Goal: Task Accomplishment & Management: Manage account settings

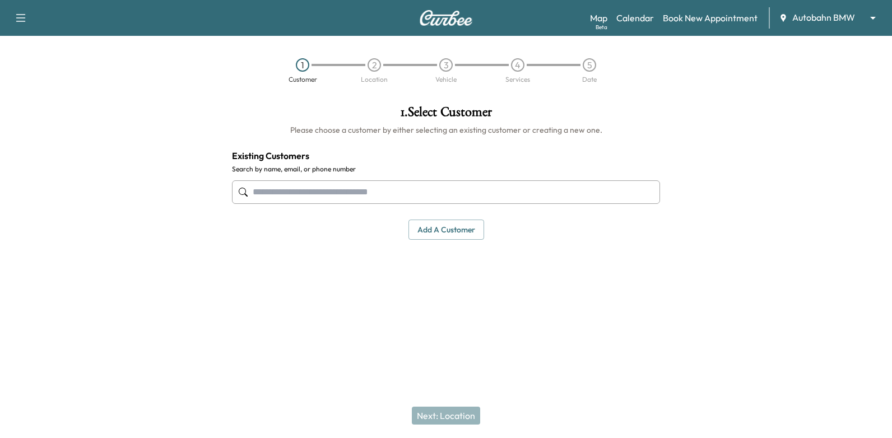
click at [531, 185] on input "text" at bounding box center [446, 192] width 428 height 24
click at [521, 187] on input "text" at bounding box center [446, 192] width 428 height 24
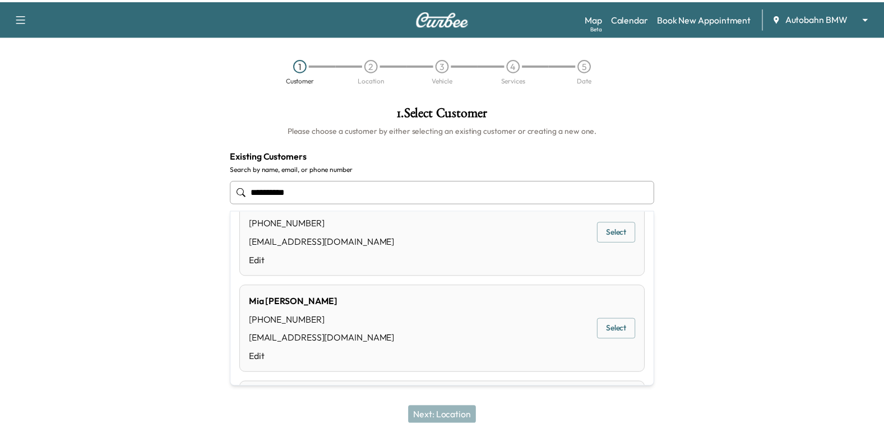
scroll to position [56, 0]
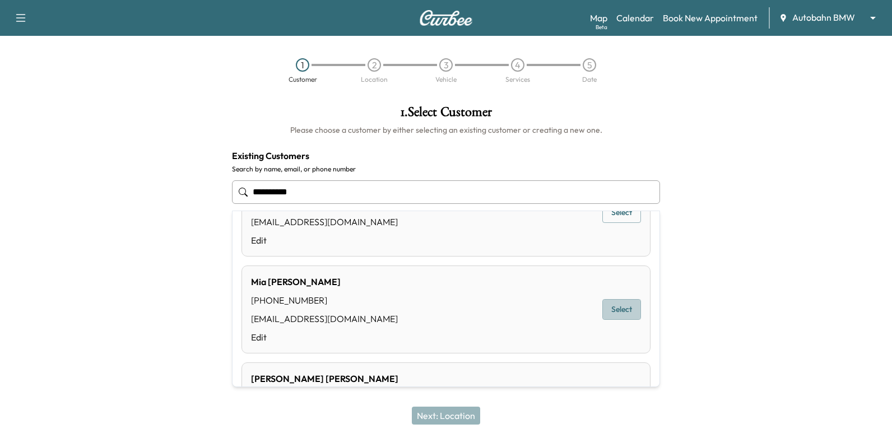
click at [616, 313] on button "Select" at bounding box center [621, 309] width 39 height 21
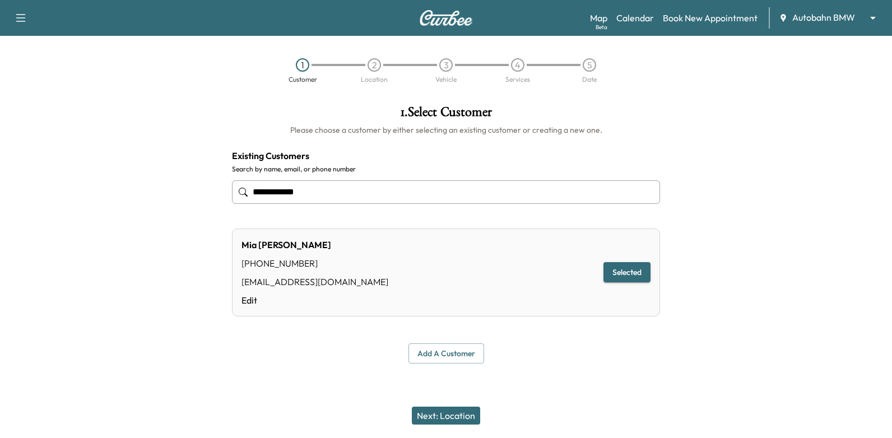
type input "**********"
click at [454, 408] on button "Next: Location" at bounding box center [446, 416] width 68 height 18
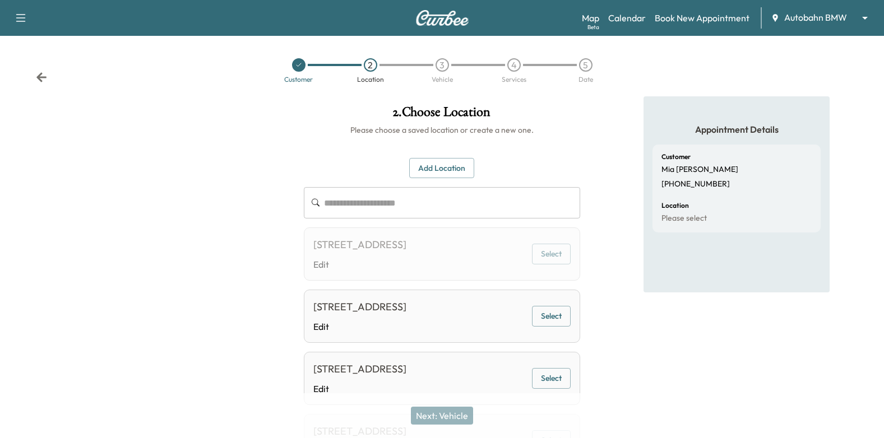
click at [556, 255] on button "Select" at bounding box center [551, 254] width 39 height 21
click at [561, 264] on button "Select" at bounding box center [551, 254] width 39 height 21
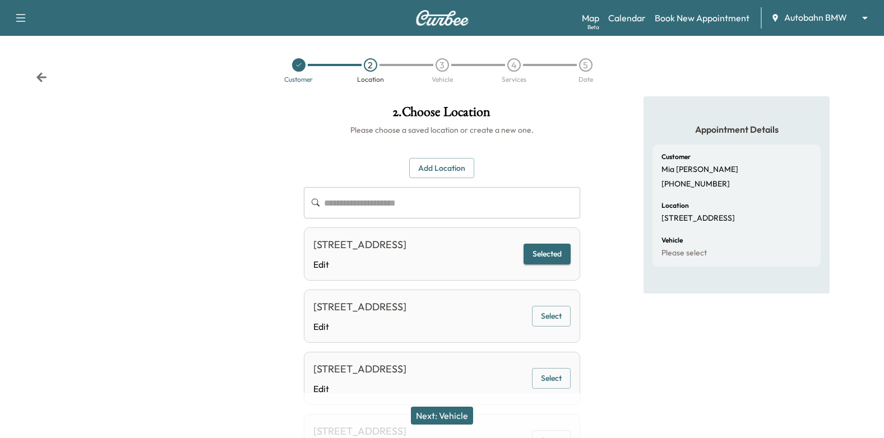
click at [465, 421] on button "Next: Vehicle" at bounding box center [442, 416] width 62 height 18
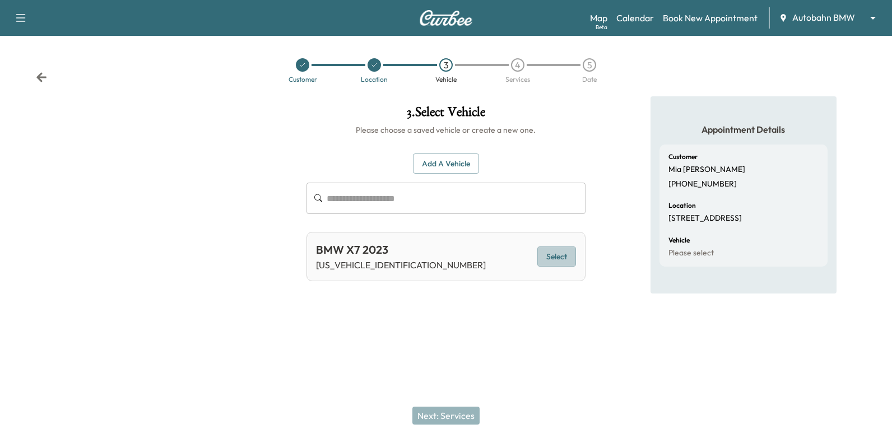
click at [552, 257] on button "Select" at bounding box center [556, 257] width 39 height 21
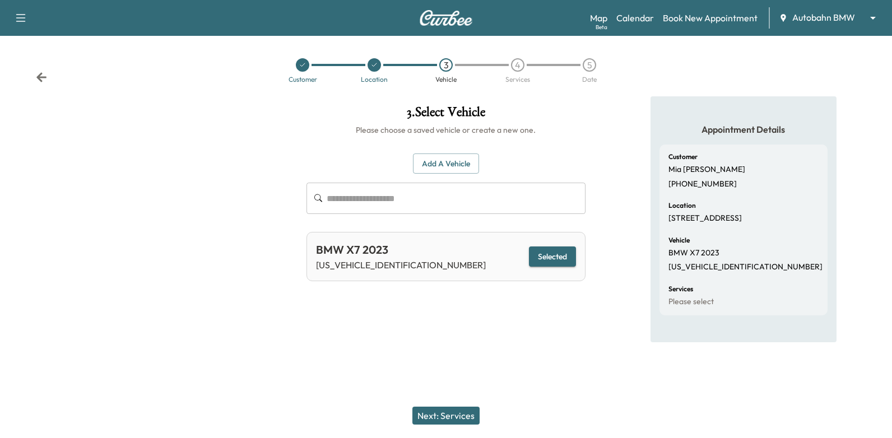
drag, startPoint x: 450, startPoint y: 430, endPoint x: 452, endPoint y: 420, distance: 10.8
click at [450, 429] on div "Next: Services" at bounding box center [446, 415] width 892 height 45
click at [452, 420] on button "Next: Services" at bounding box center [445, 416] width 67 height 18
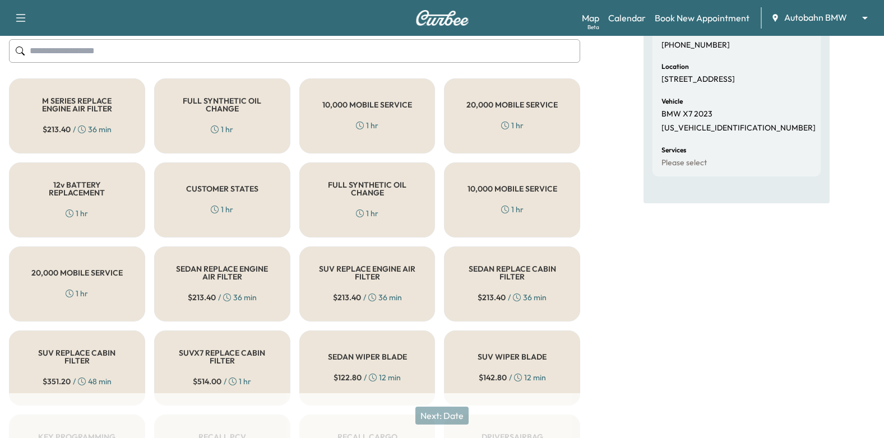
scroll to position [136, 0]
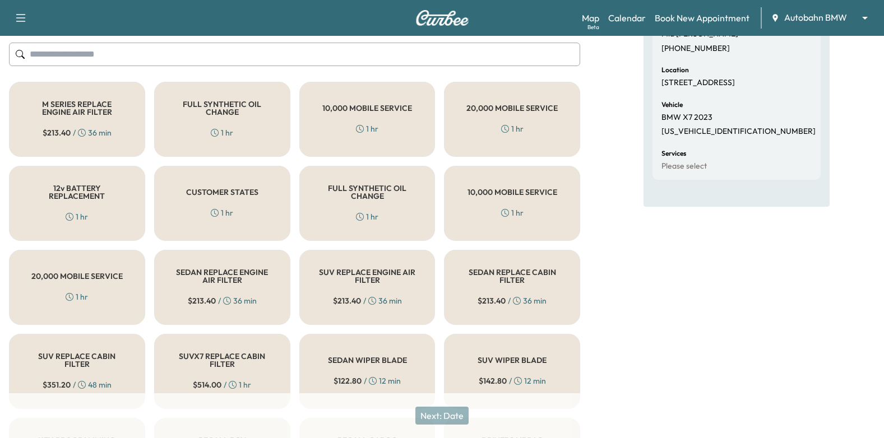
click at [370, 224] on div "FULL SYNTHETIC OIL CHANGE 1 hr" at bounding box center [367, 203] width 136 height 75
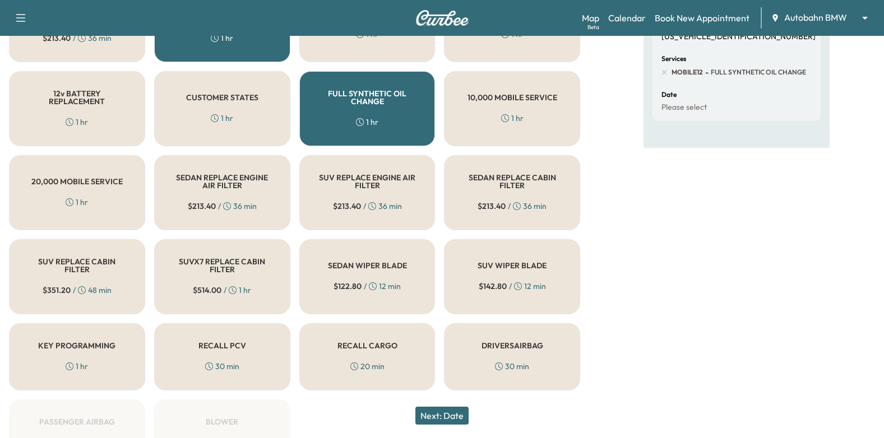
scroll to position [304, 0]
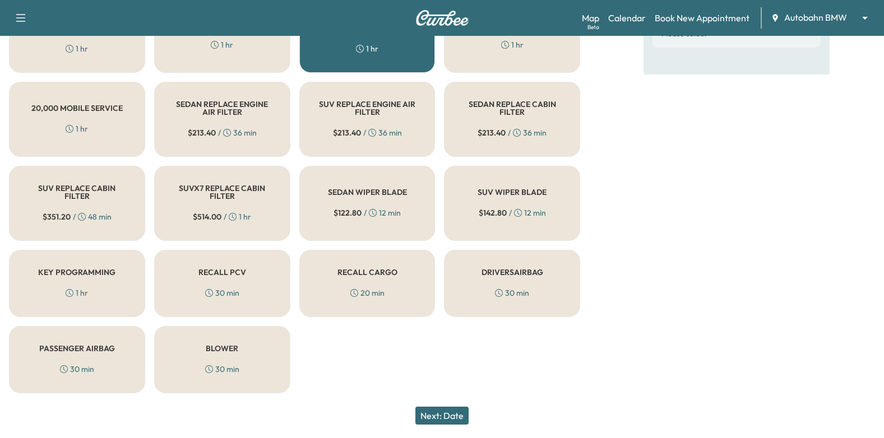
click at [429, 415] on button "Next: Date" at bounding box center [441, 416] width 53 height 18
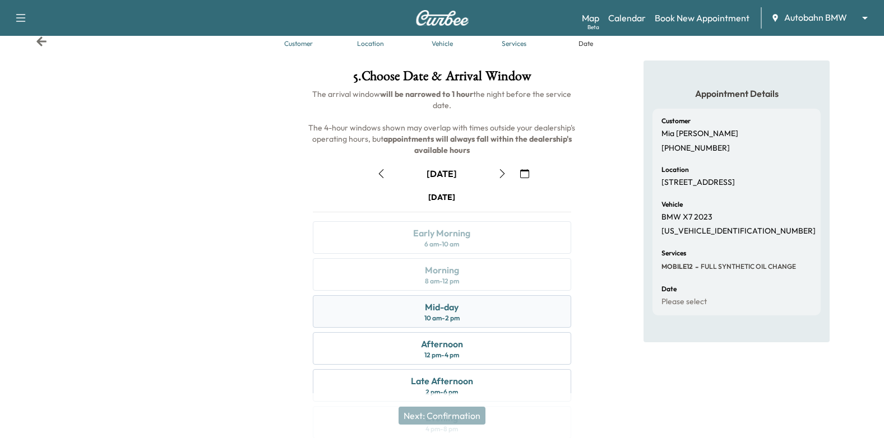
scroll to position [56, 0]
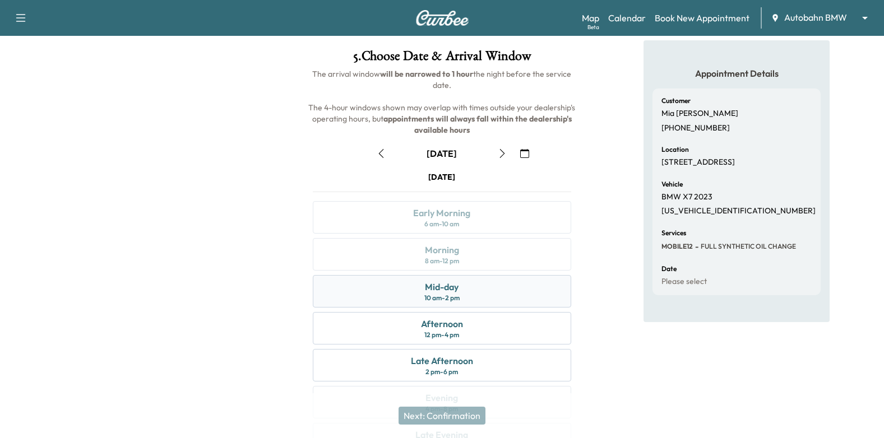
click at [467, 291] on div "Mid-day 10 am - 2 pm" at bounding box center [442, 291] width 259 height 32
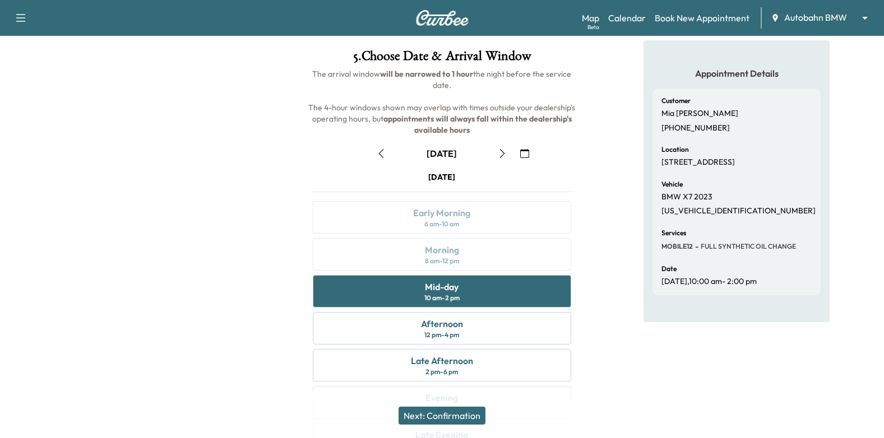
drag, startPoint x: 466, startPoint y: 425, endPoint x: 493, endPoint y: 427, distance: 27.0
click at [467, 425] on div "Next: Confirmation" at bounding box center [442, 415] width 884 height 45
click at [482, 421] on button "Next: Confirmation" at bounding box center [441, 416] width 87 height 18
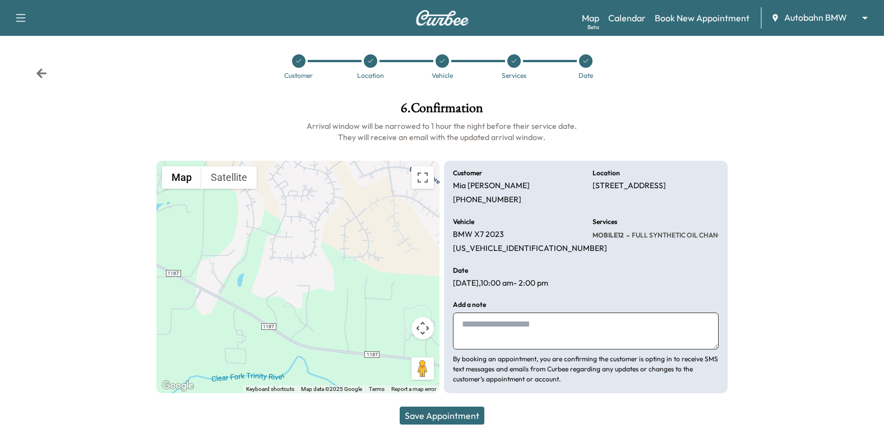
click at [610, 323] on textarea at bounding box center [586, 331] width 266 height 37
type textarea "**********"
click at [473, 411] on button "Save Appointment" at bounding box center [442, 416] width 85 height 18
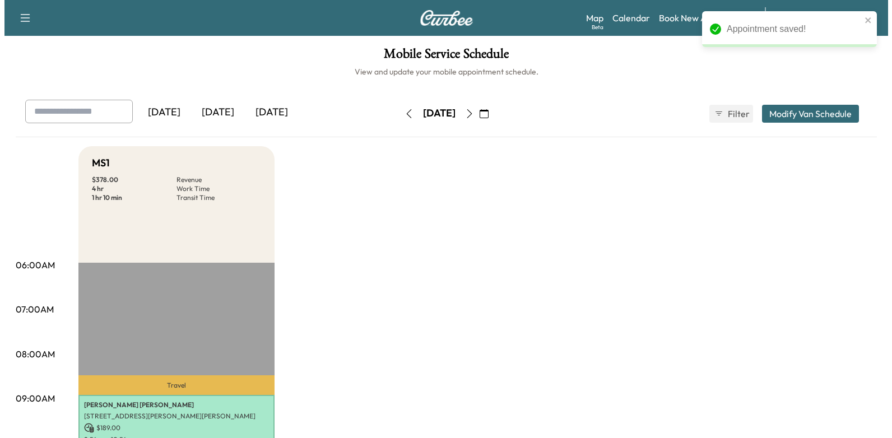
scroll to position [224, 0]
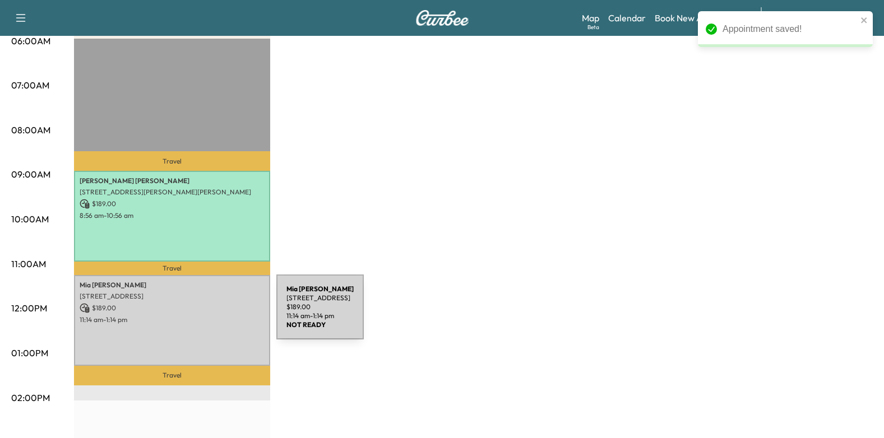
click at [192, 315] on p "11:14 am - 1:14 pm" at bounding box center [172, 319] width 185 height 9
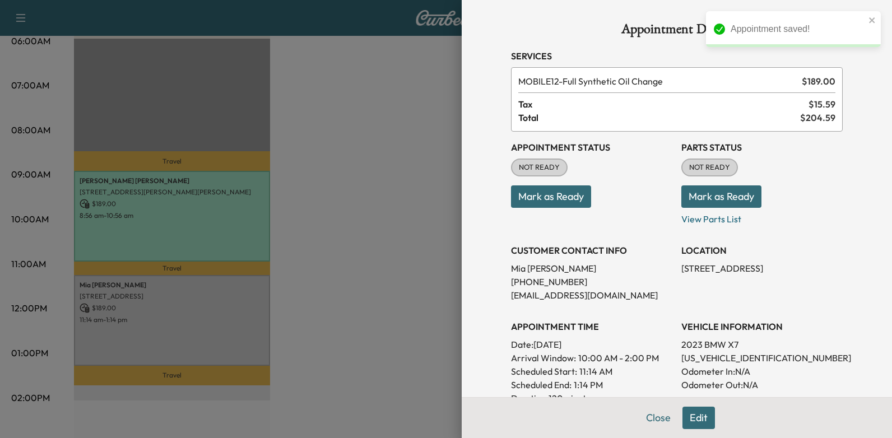
click at [549, 200] on button "Mark as Ready" at bounding box center [551, 196] width 80 height 22
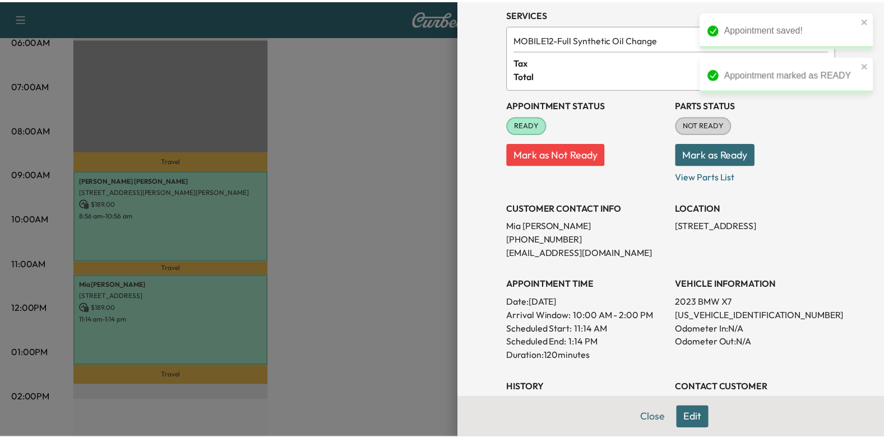
scroll to position [34, 0]
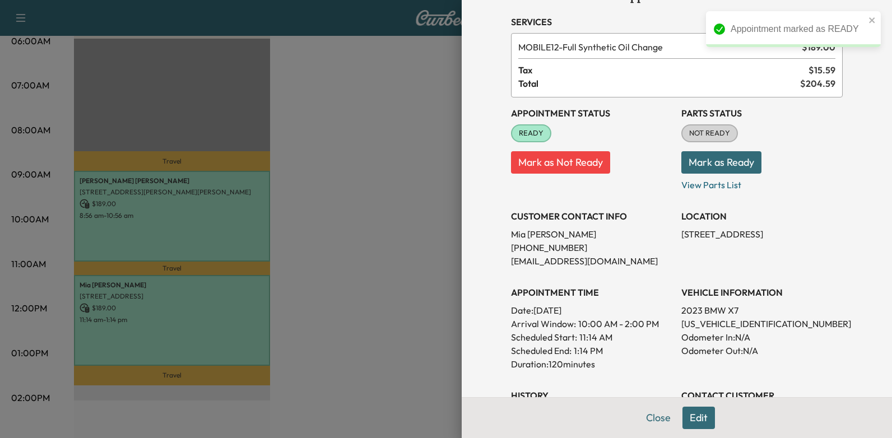
click at [422, 105] on div at bounding box center [446, 219] width 892 height 438
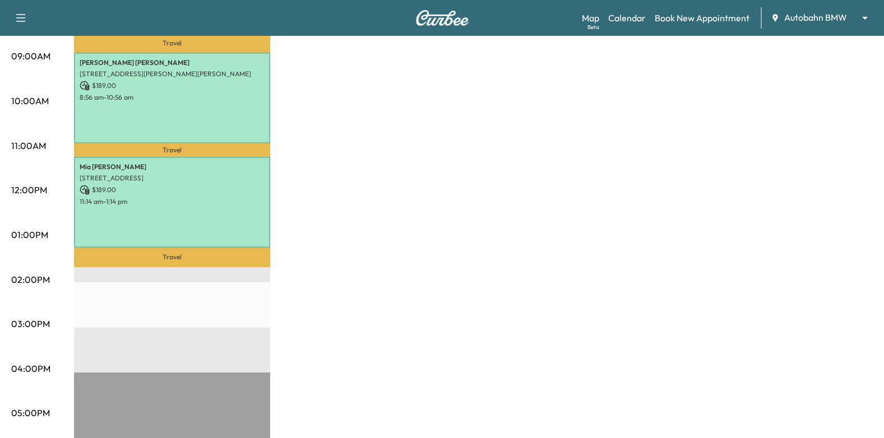
scroll to position [392, 0]
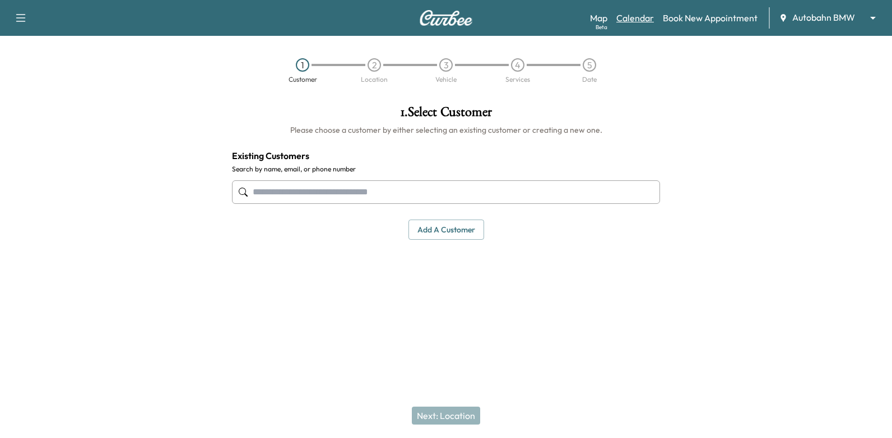
click at [640, 19] on link "Calendar" at bounding box center [635, 17] width 38 height 13
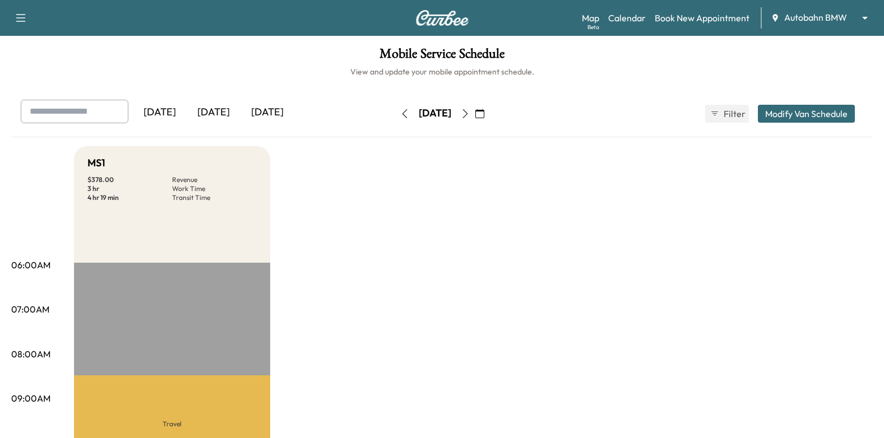
click at [475, 121] on button "button" at bounding box center [465, 114] width 19 height 18
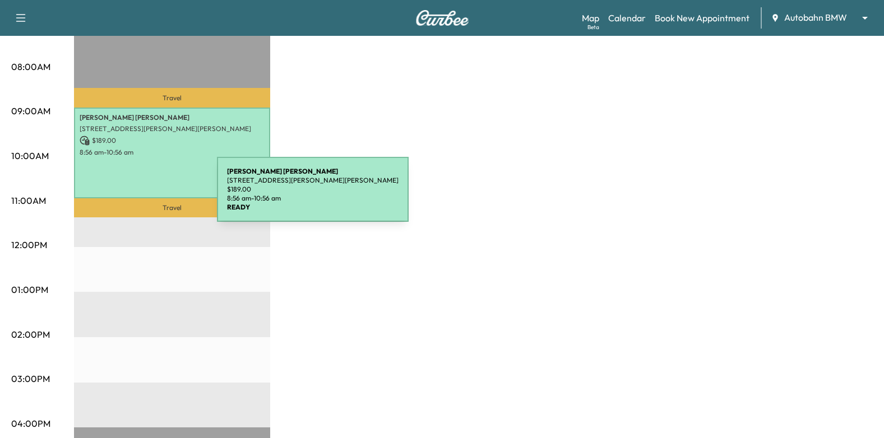
scroll to position [336, 0]
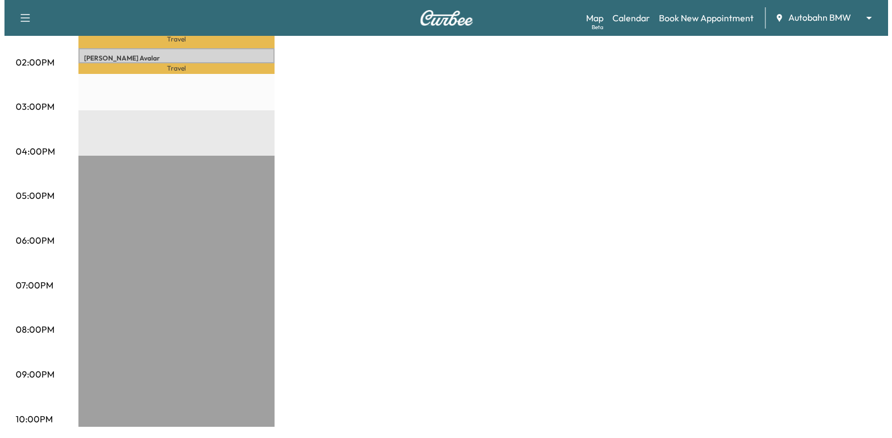
scroll to position [336, 0]
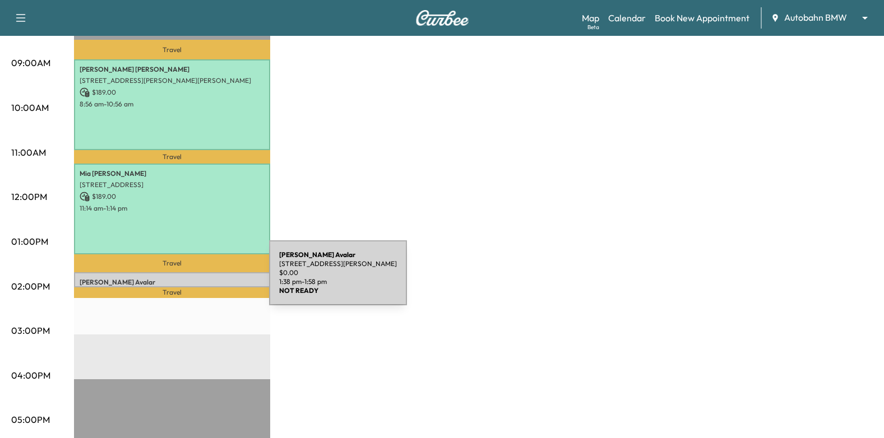
click at [185, 280] on p "Yesenia Avalar" at bounding box center [172, 282] width 185 height 9
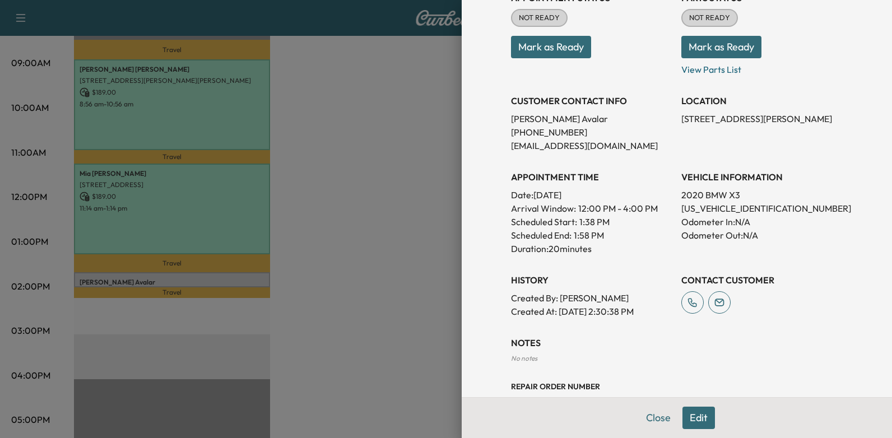
scroll to position [168, 0]
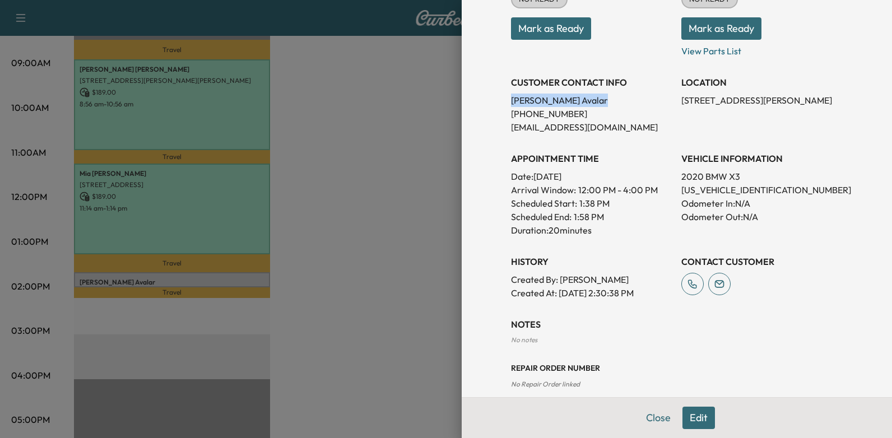
drag, startPoint x: 501, startPoint y: 100, endPoint x: 563, endPoint y: 99, distance: 61.1
click at [563, 99] on div "Appointment Details Services RECALL2 - Rear Cargo Rails $ 0.00 Tax $ 0.00 Total…" at bounding box center [677, 147] width 359 height 631
drag, startPoint x: 563, startPoint y: 99, endPoint x: 547, endPoint y: 100, distance: 15.7
copy p "Yesenia Avalar"
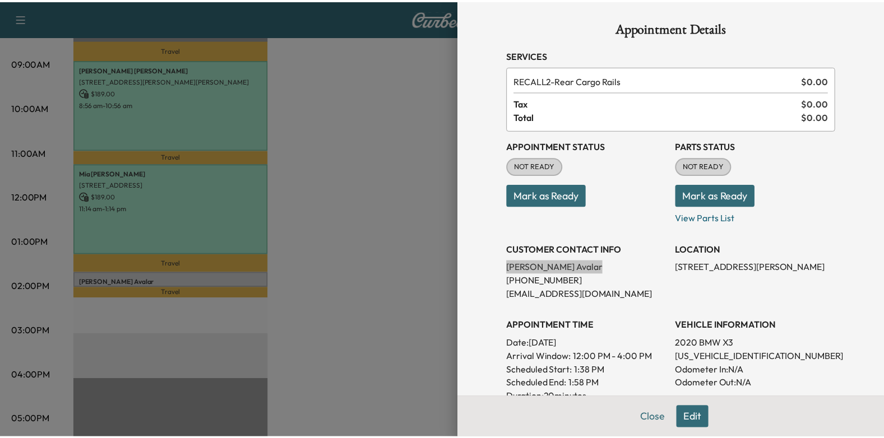
scroll to position [0, 0]
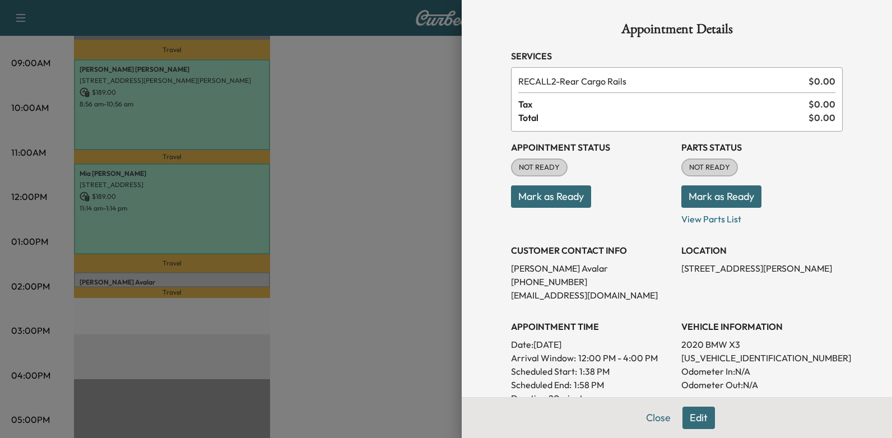
click at [396, 234] on div at bounding box center [446, 219] width 892 height 438
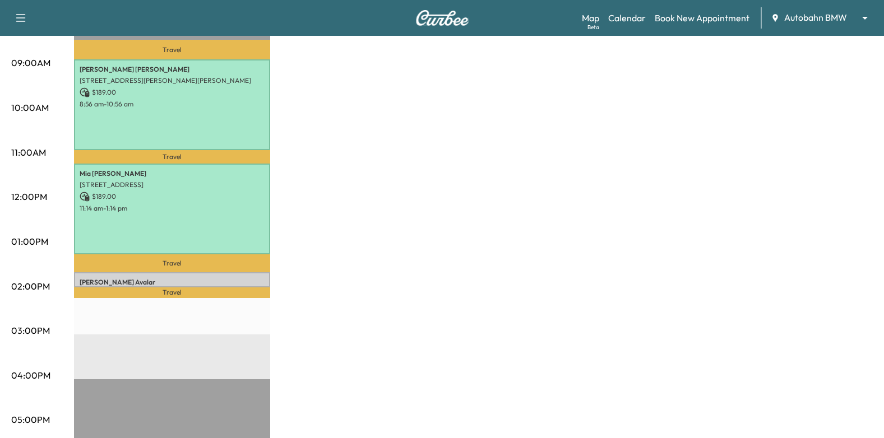
click at [212, 287] on p "Travel" at bounding box center [172, 292] width 196 height 11
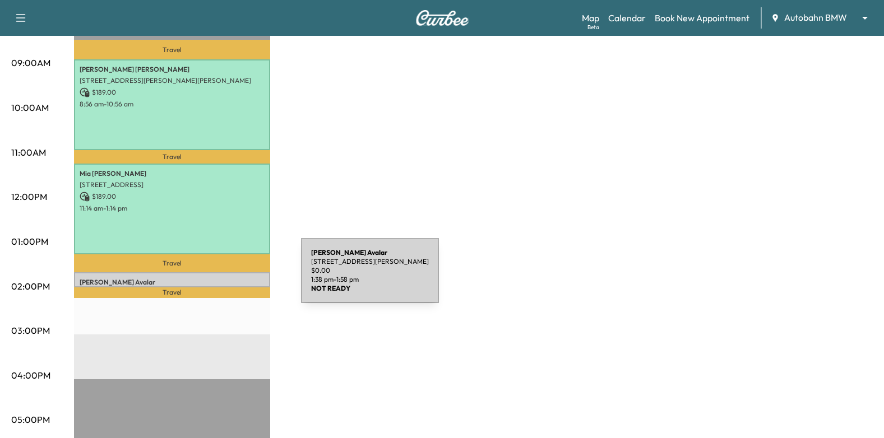
click at [217, 278] on p "Yesenia Avalar" at bounding box center [172, 282] width 185 height 9
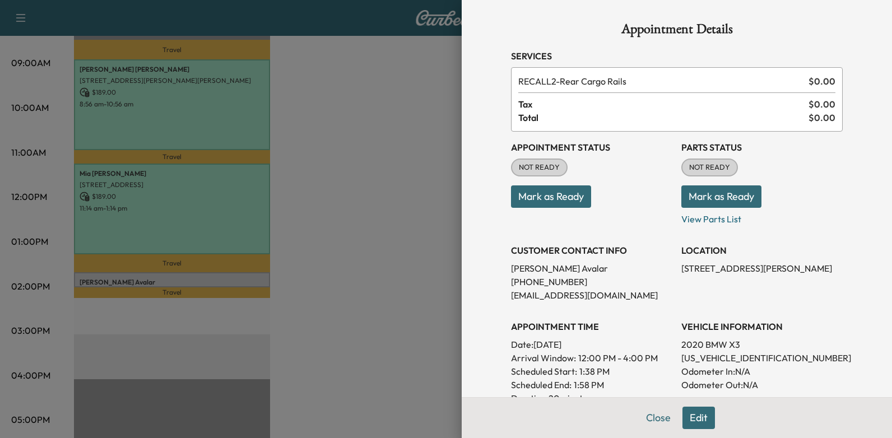
click at [369, 264] on div at bounding box center [446, 219] width 892 height 438
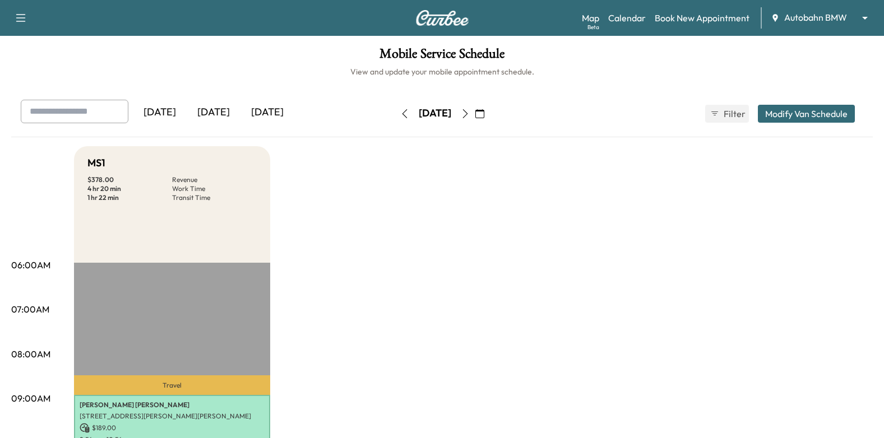
scroll to position [336, 0]
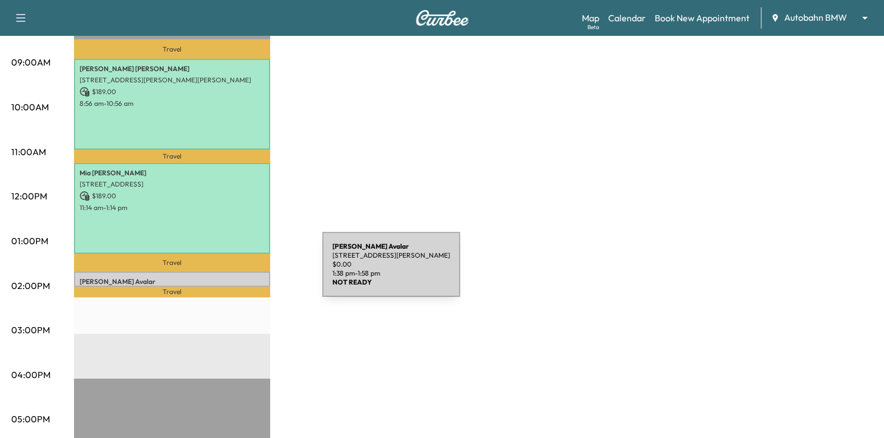
click at [238, 272] on div "[PERSON_NAME] [STREET_ADDRESS][PERSON_NAME] $ 0.00 1:38 pm - 1:58 pm" at bounding box center [172, 279] width 196 height 15
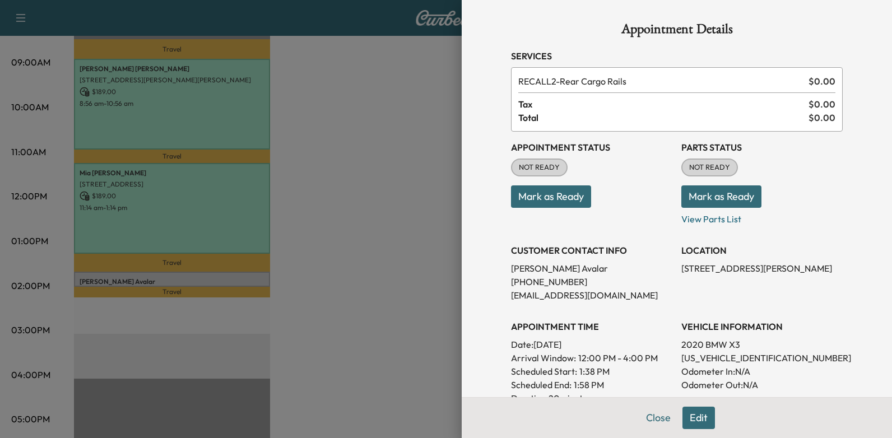
click at [552, 205] on button "Mark as Ready" at bounding box center [551, 196] width 80 height 22
click at [365, 243] on div at bounding box center [446, 219] width 892 height 438
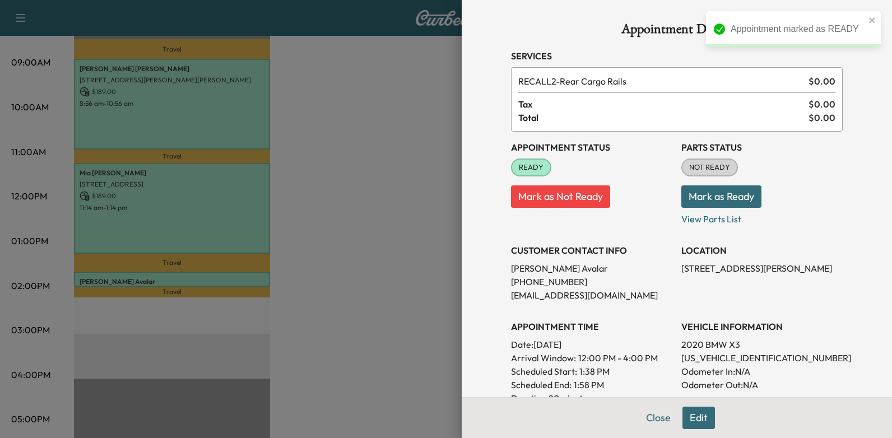
click at [365, 239] on div at bounding box center [446, 219] width 892 height 438
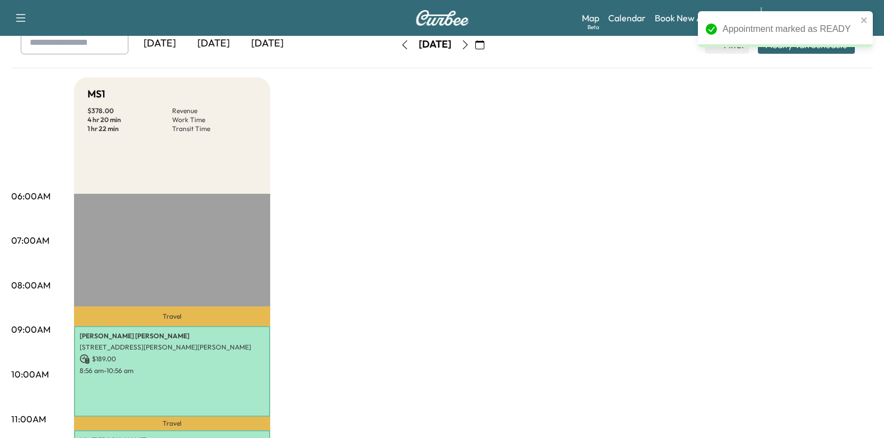
scroll to position [0, 0]
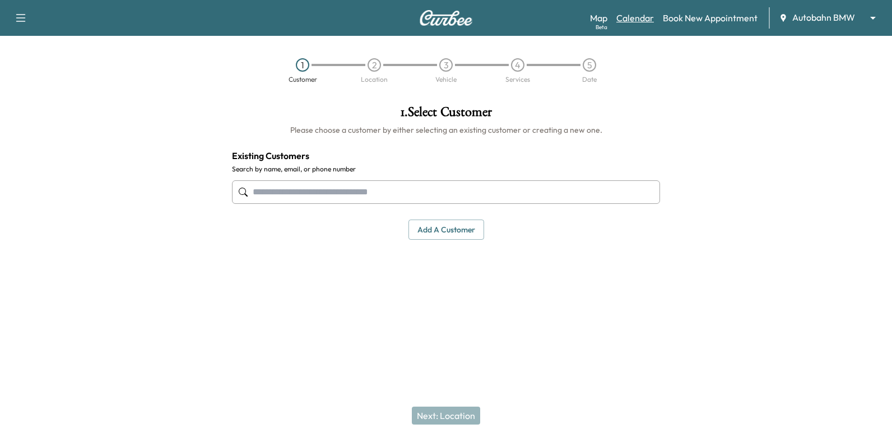
click at [638, 15] on link "Calendar" at bounding box center [635, 17] width 38 height 13
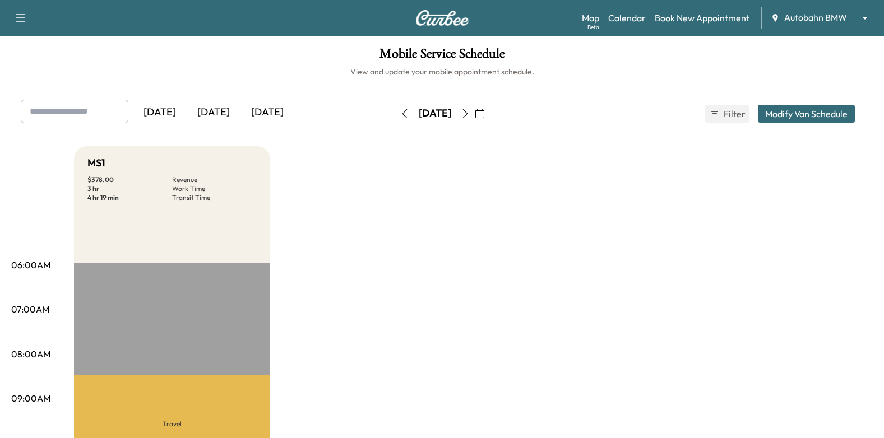
click at [470, 110] on icon "button" at bounding box center [465, 113] width 9 height 9
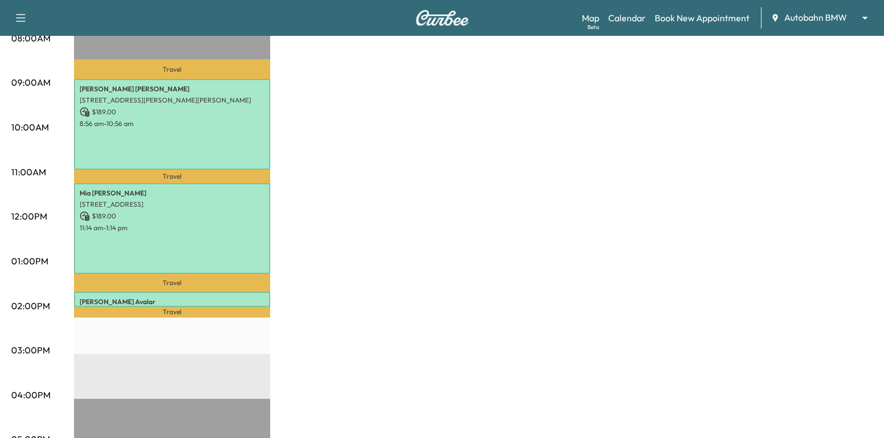
scroll to position [336, 0]
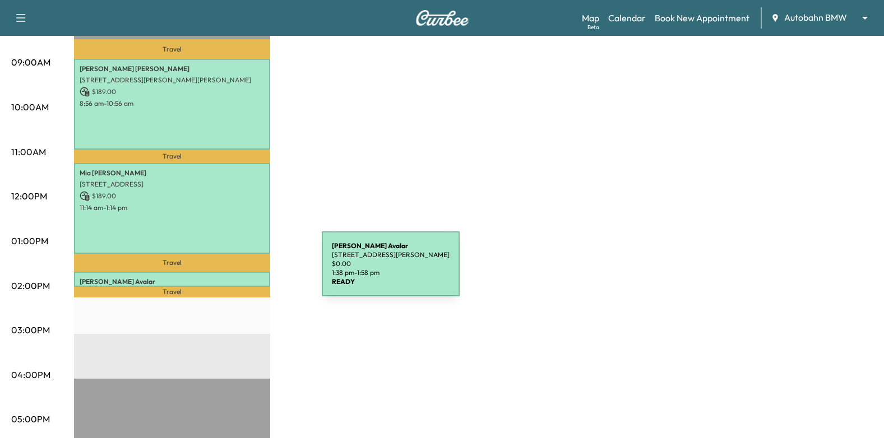
click at [238, 272] on div "[PERSON_NAME] [STREET_ADDRESS][PERSON_NAME] $ 0.00 1:38 pm - 1:58 pm" at bounding box center [172, 279] width 196 height 15
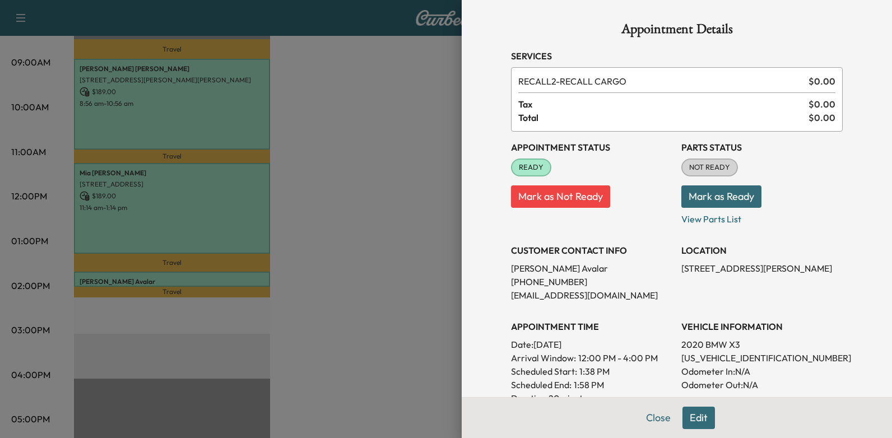
click at [373, 198] on div at bounding box center [446, 219] width 892 height 438
